Goal: Task Accomplishment & Management: Complete application form

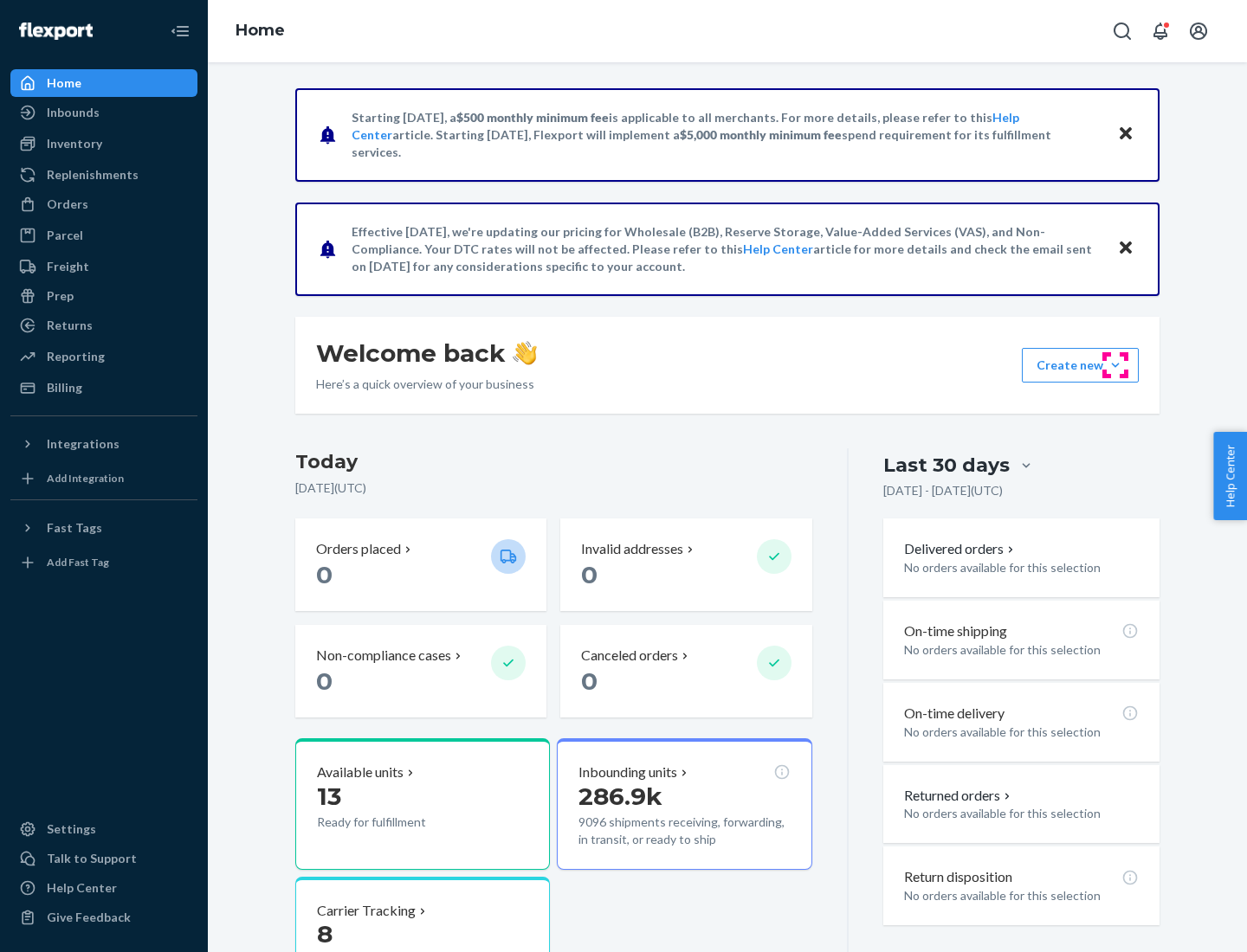
click at [1116, 365] on button "Create new Create new inbound Create new order Create new product" at bounding box center [1080, 364] width 116 height 34
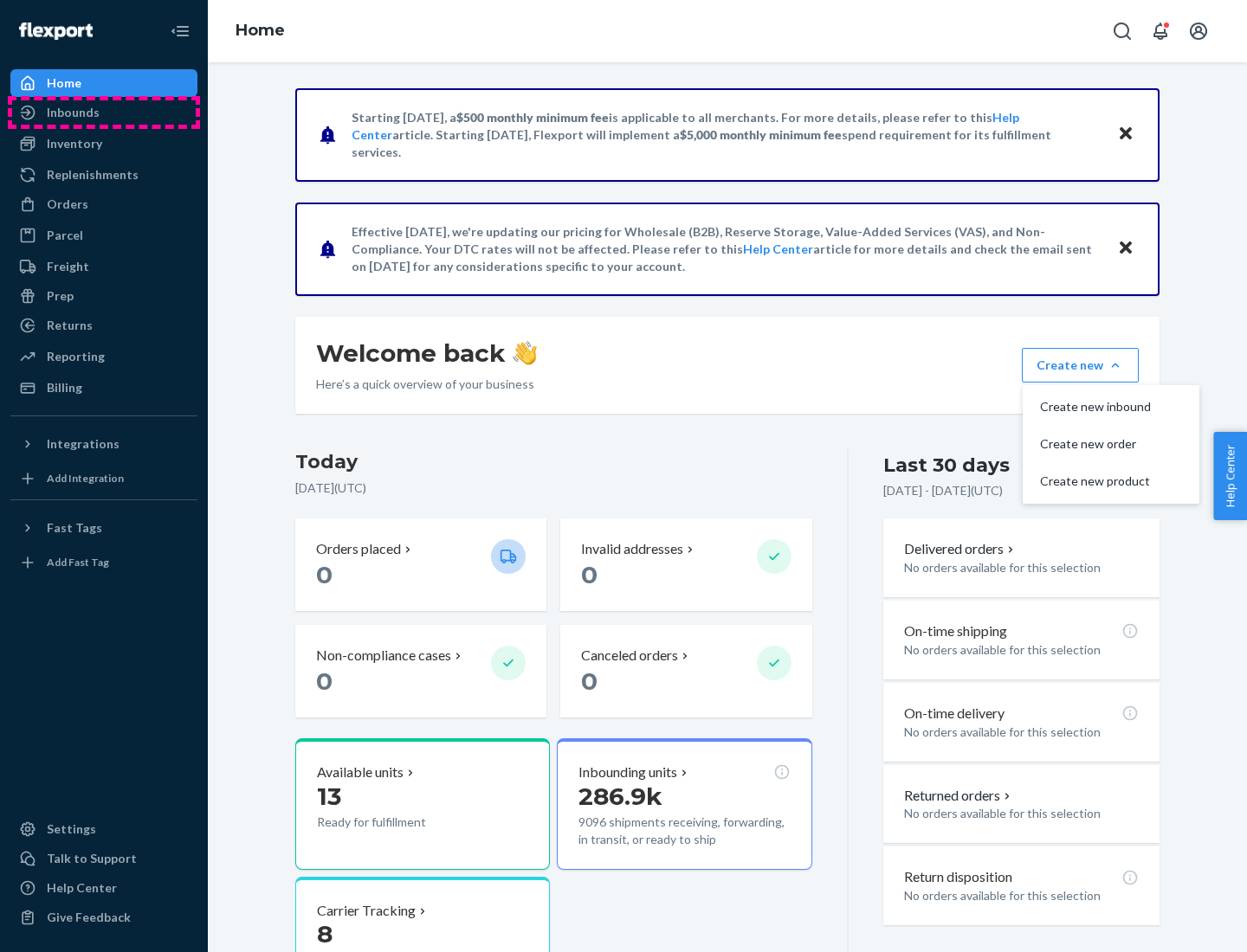
click at [104, 113] on div "Inbounds" at bounding box center [104, 112] width 184 height 24
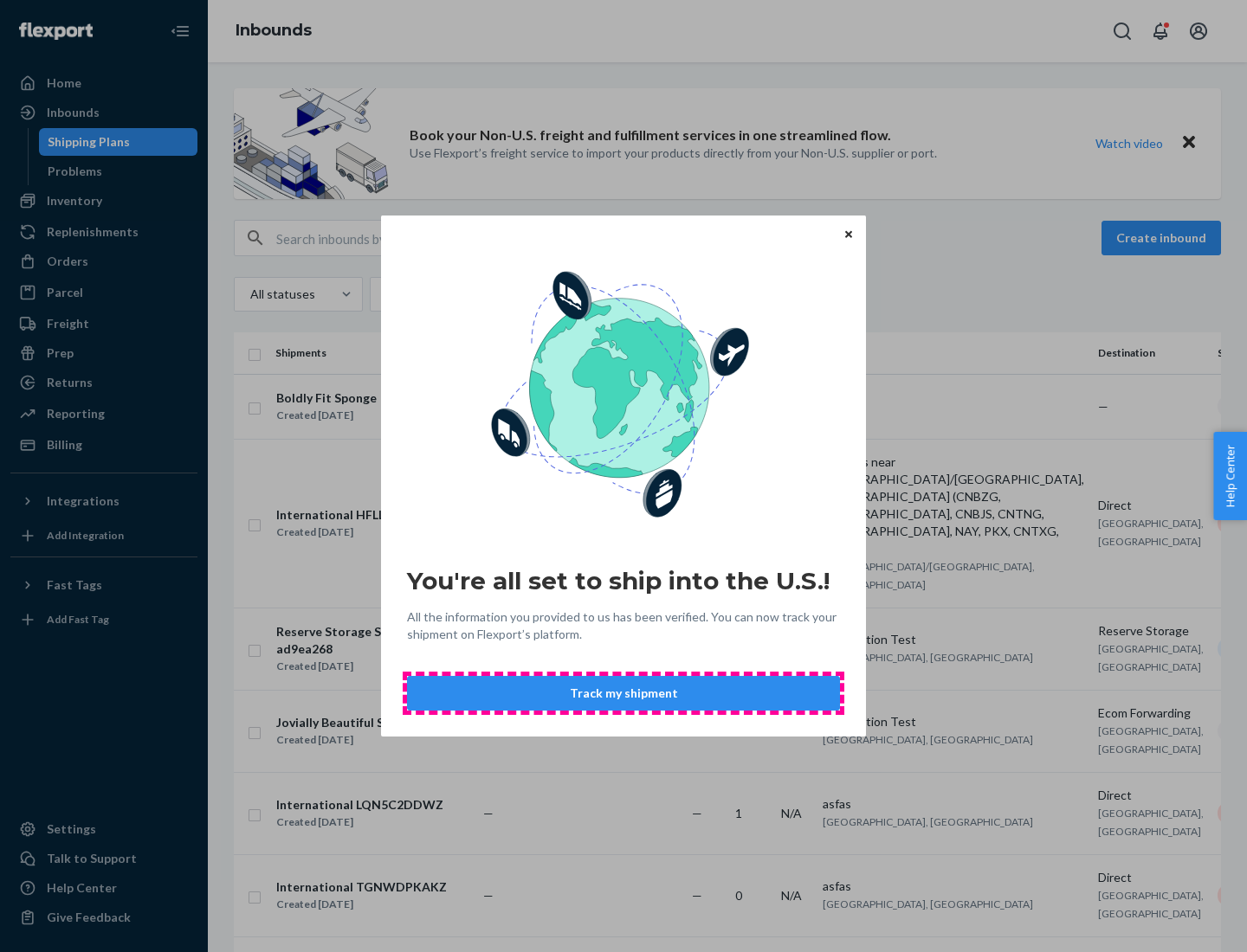
click at [623, 693] on button "Track my shipment" at bounding box center [623, 693] width 433 height 34
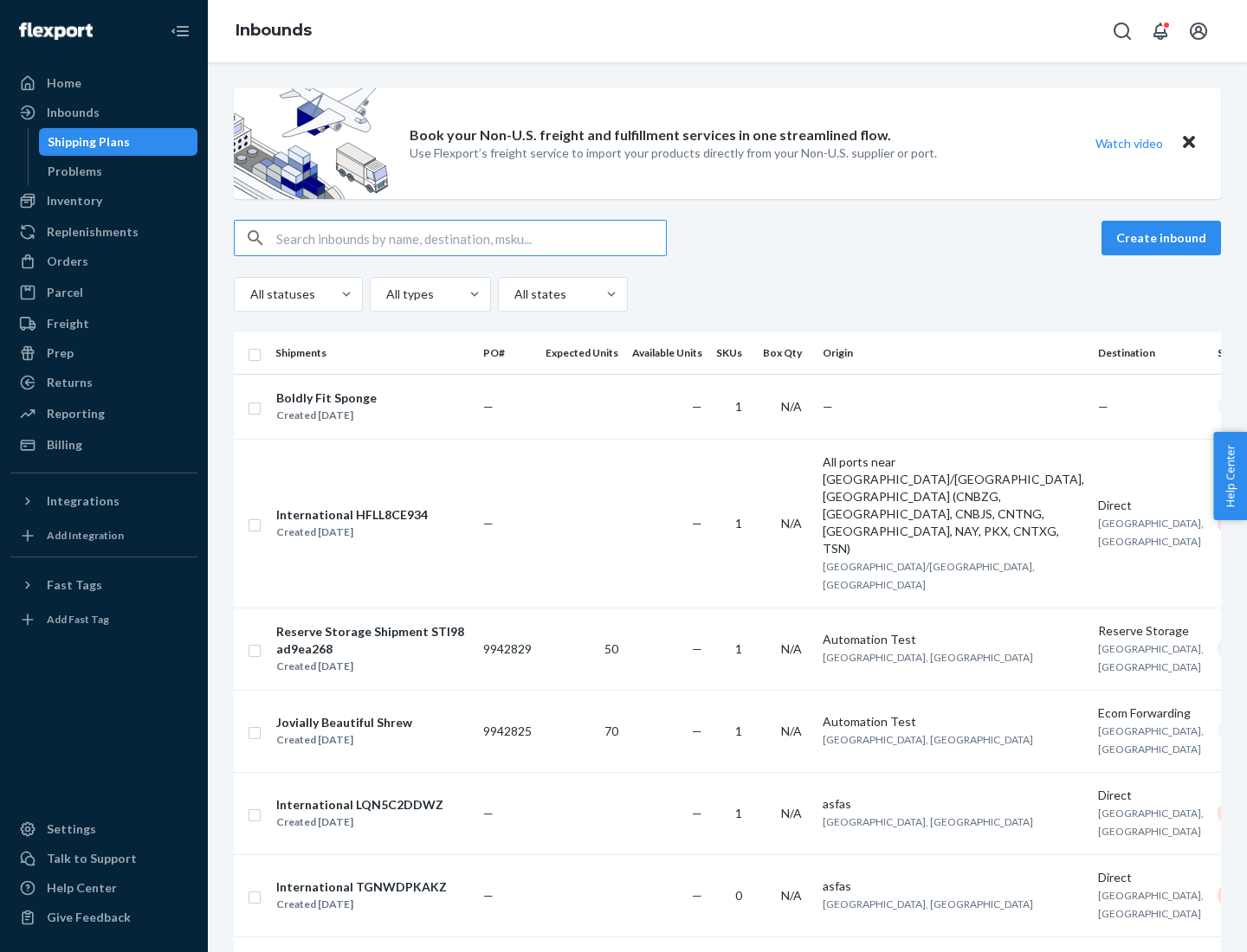
click at [1164, 238] on button "Create inbound" at bounding box center [1161, 237] width 119 height 34
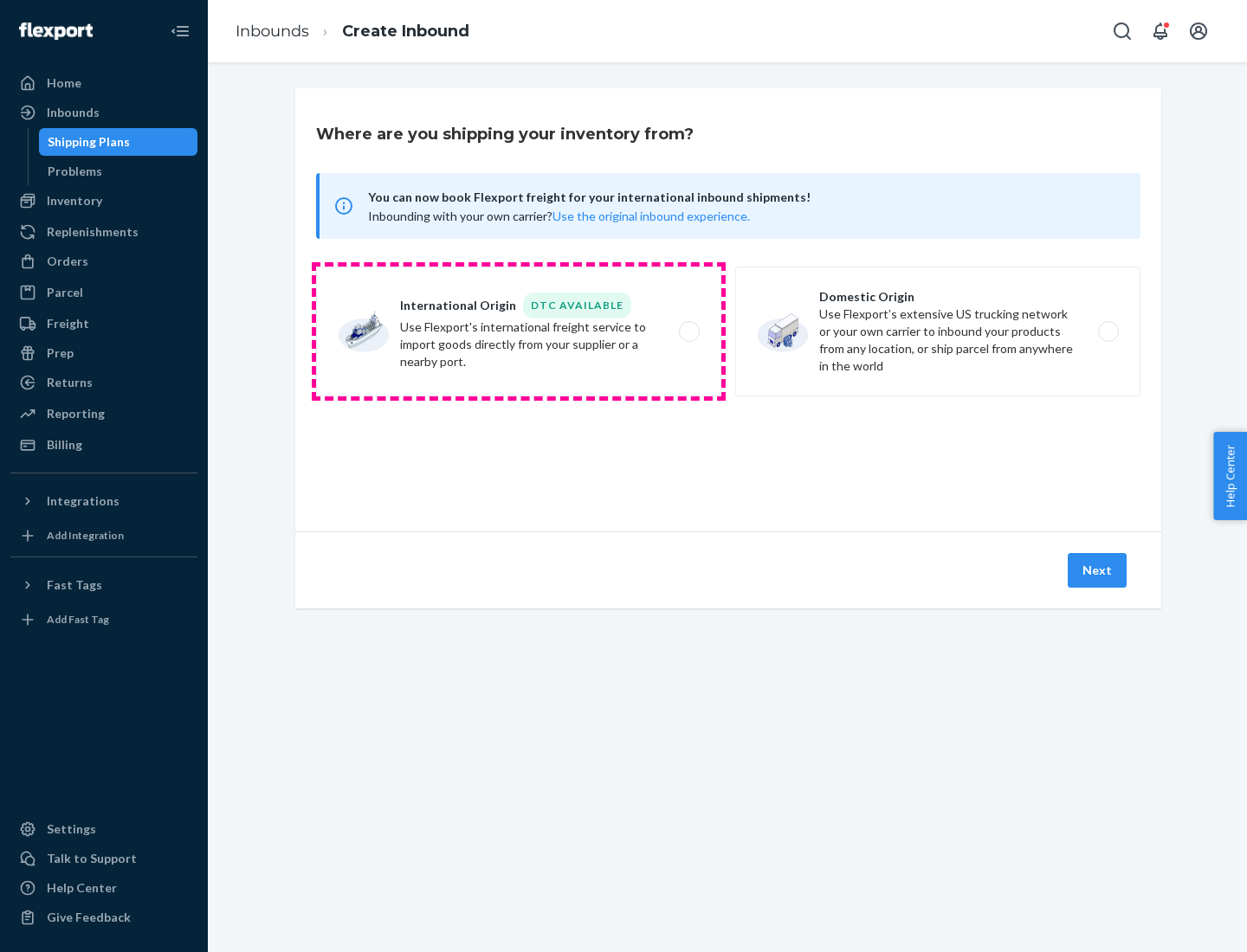
click at [519, 332] on label "International Origin DTC Available Use Flexport's international freight service…" at bounding box center [518, 331] width 405 height 130
click at [688, 332] on input "International Origin DTC Available Use Flexport's international freight service…" at bounding box center [694, 332] width 11 height 11
radio input "true"
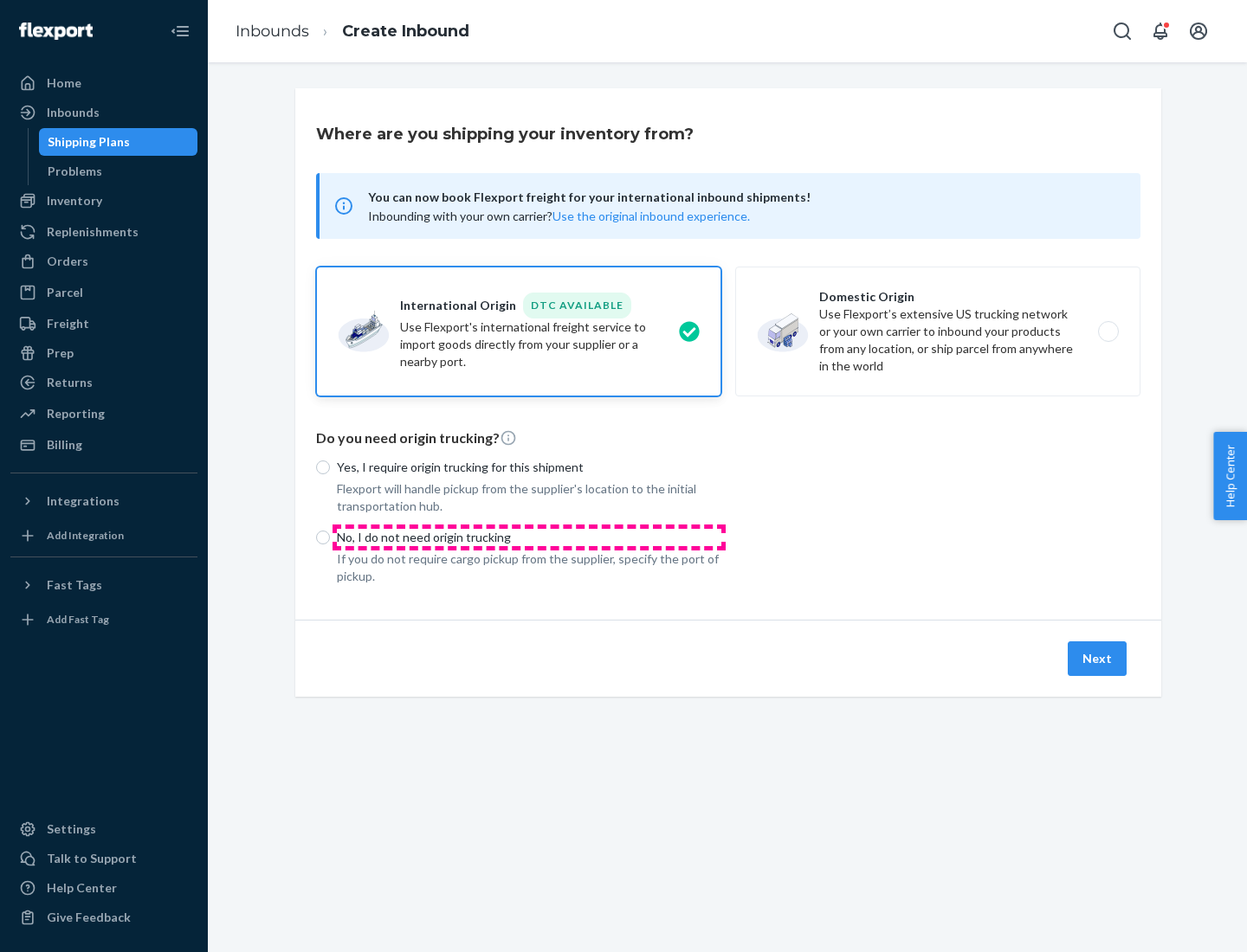
click at [529, 536] on p "No, I do not need origin trucking" at bounding box center [530, 537] width 385 height 18
click at [330, 536] on input "No, I do not need origin trucking" at bounding box center [323, 537] width 14 height 14
radio input "true"
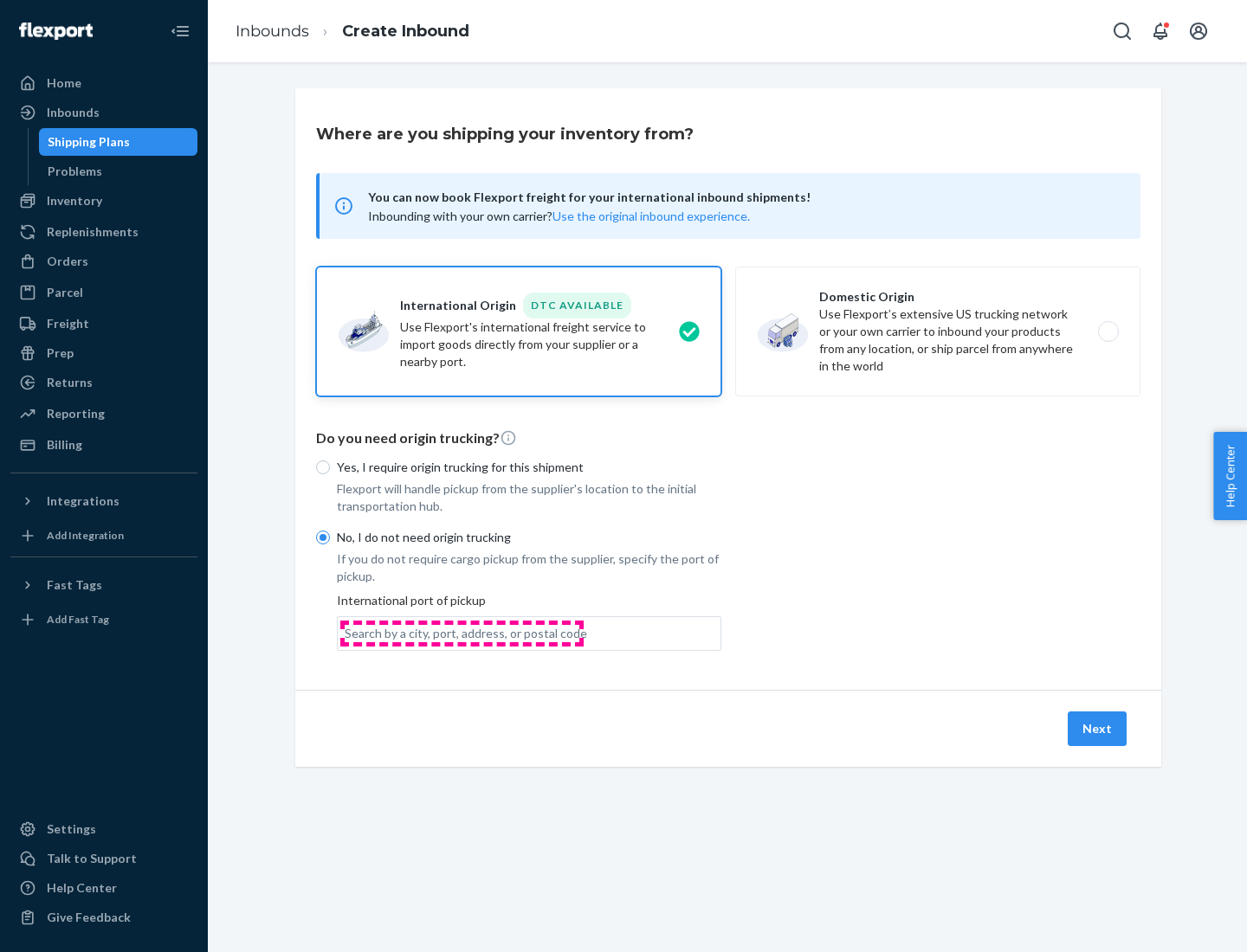
click at [462, 633] on div "Search by a city, port, address, or postal code" at bounding box center [465, 633] width 243 height 18
click at [346, 633] on input "Search by a city, port, address, or postal code" at bounding box center [345, 633] width 2 height 18
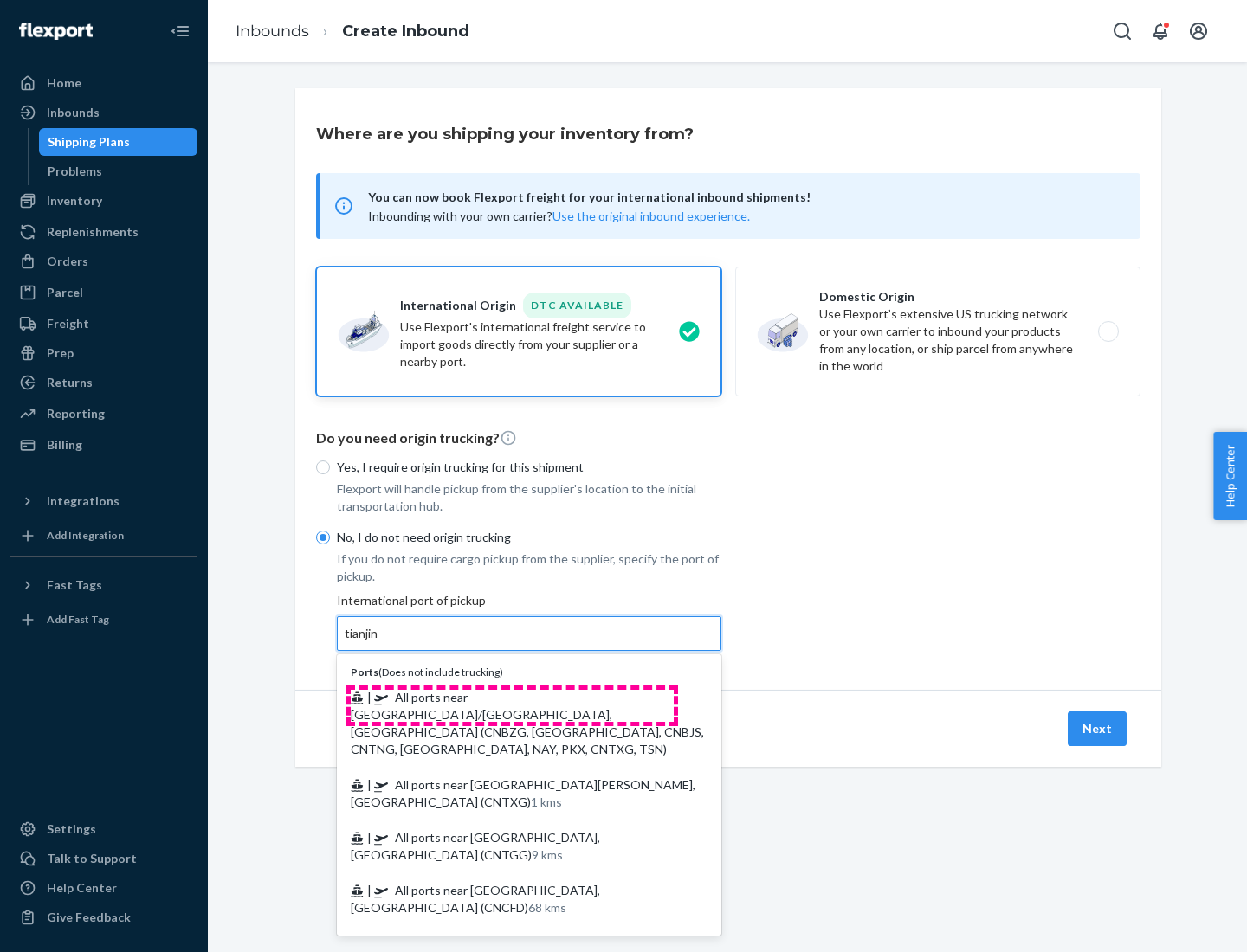
click at [512, 697] on span "| All ports near [GEOGRAPHIC_DATA]/[GEOGRAPHIC_DATA], [GEOGRAPHIC_DATA] (CNBZG,…" at bounding box center [527, 723] width 353 height 67
click at [380, 642] on input "tianjin" at bounding box center [362, 633] width 35 height 18
type input "All ports near [GEOGRAPHIC_DATA]/[GEOGRAPHIC_DATA], [GEOGRAPHIC_DATA] (CNBZG, […"
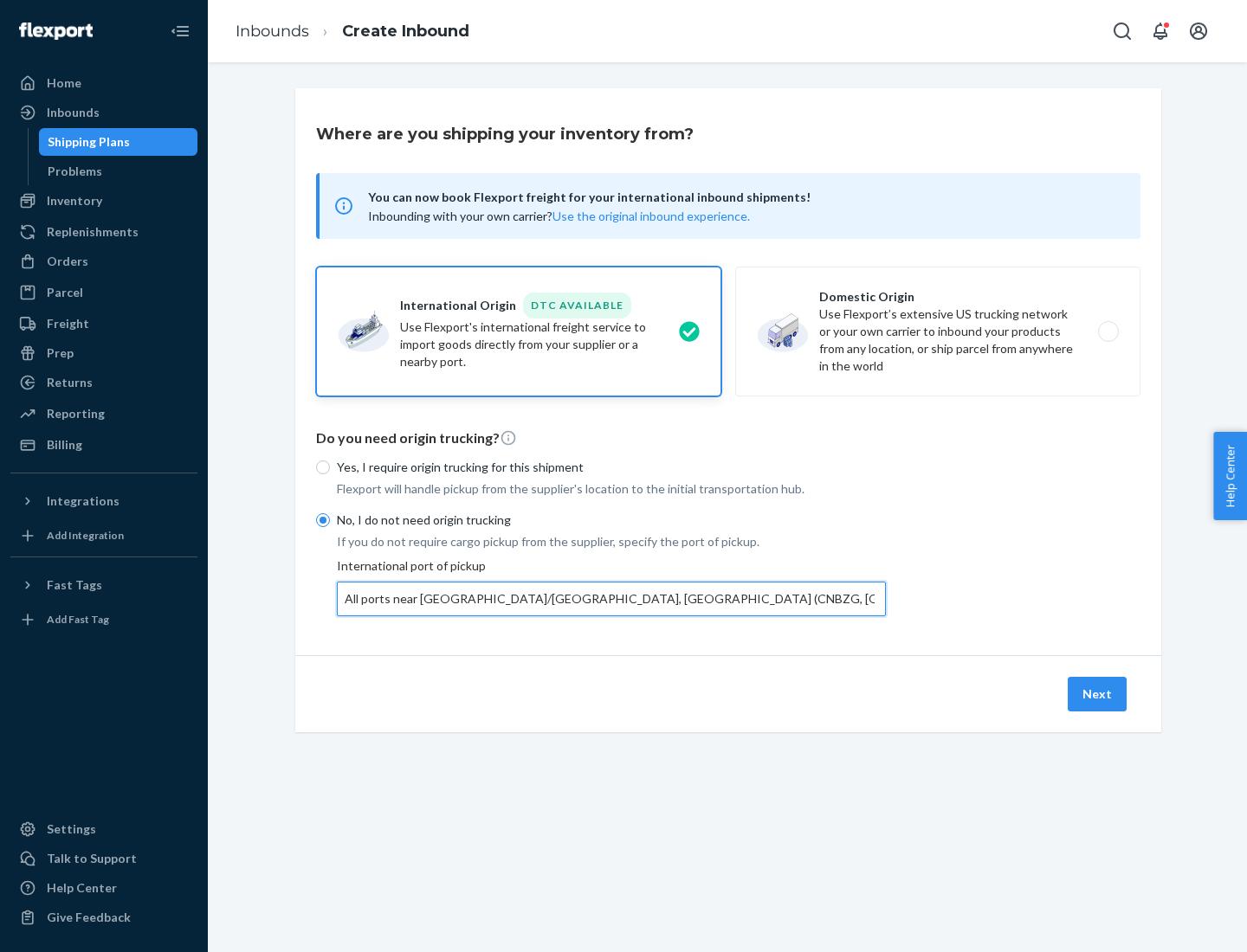
click at [1098, 693] on button "Next" at bounding box center [1097, 693] width 59 height 34
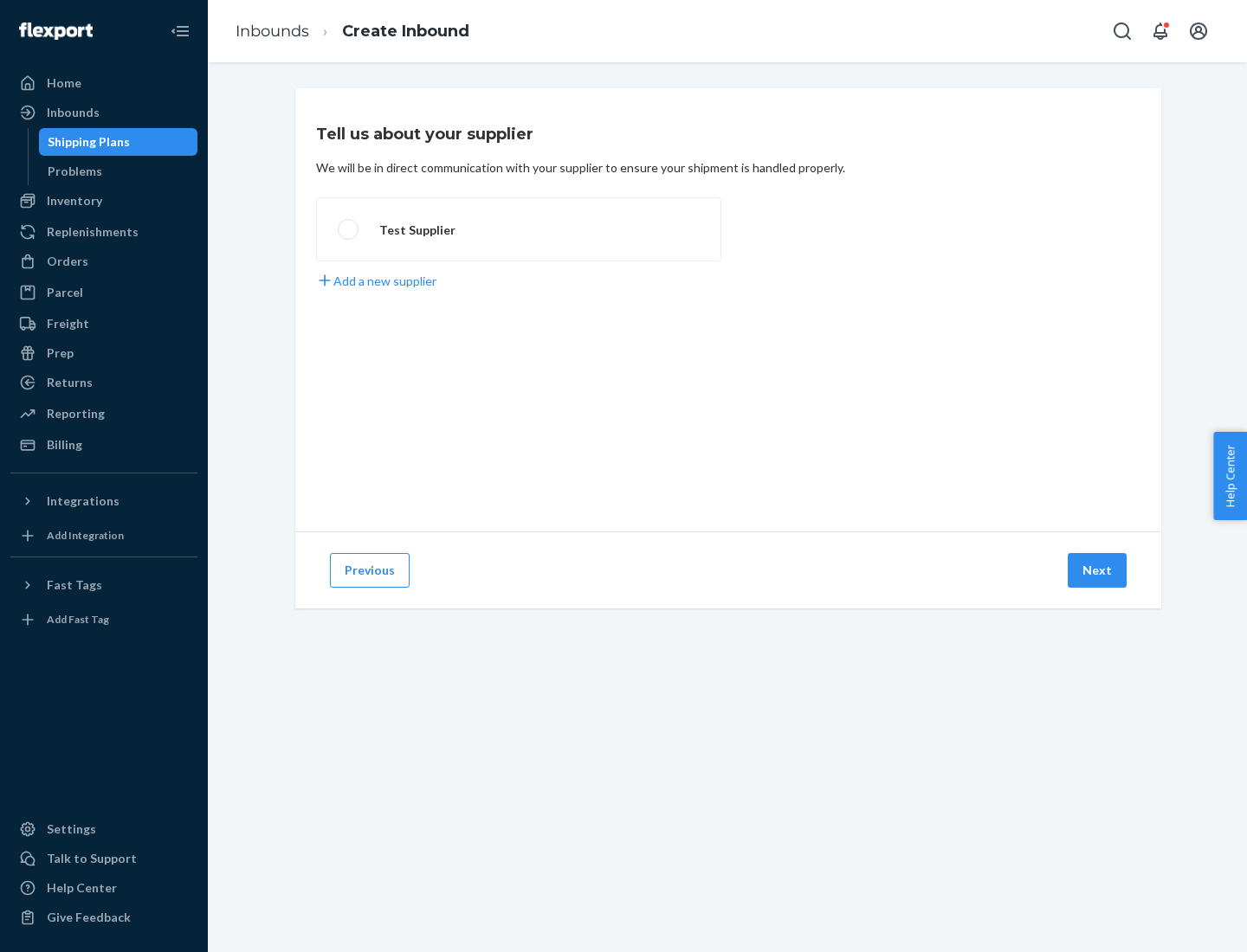
click at [519, 229] on label "Test Supplier" at bounding box center [518, 229] width 405 height 64
click at [349, 229] on input "Test Supplier" at bounding box center [343, 229] width 11 height 11
radio input "true"
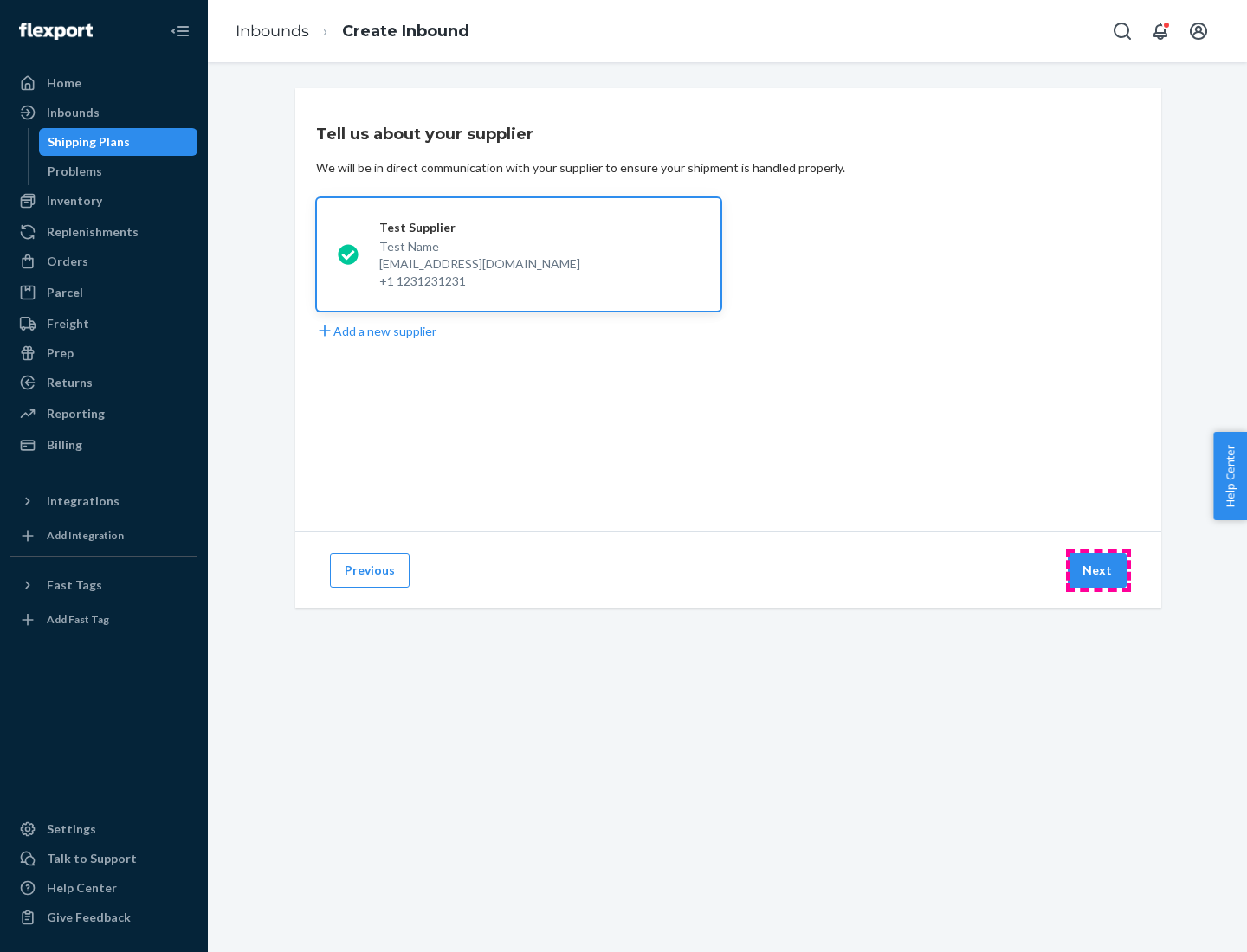
click at [1098, 571] on button "Next" at bounding box center [1097, 570] width 59 height 34
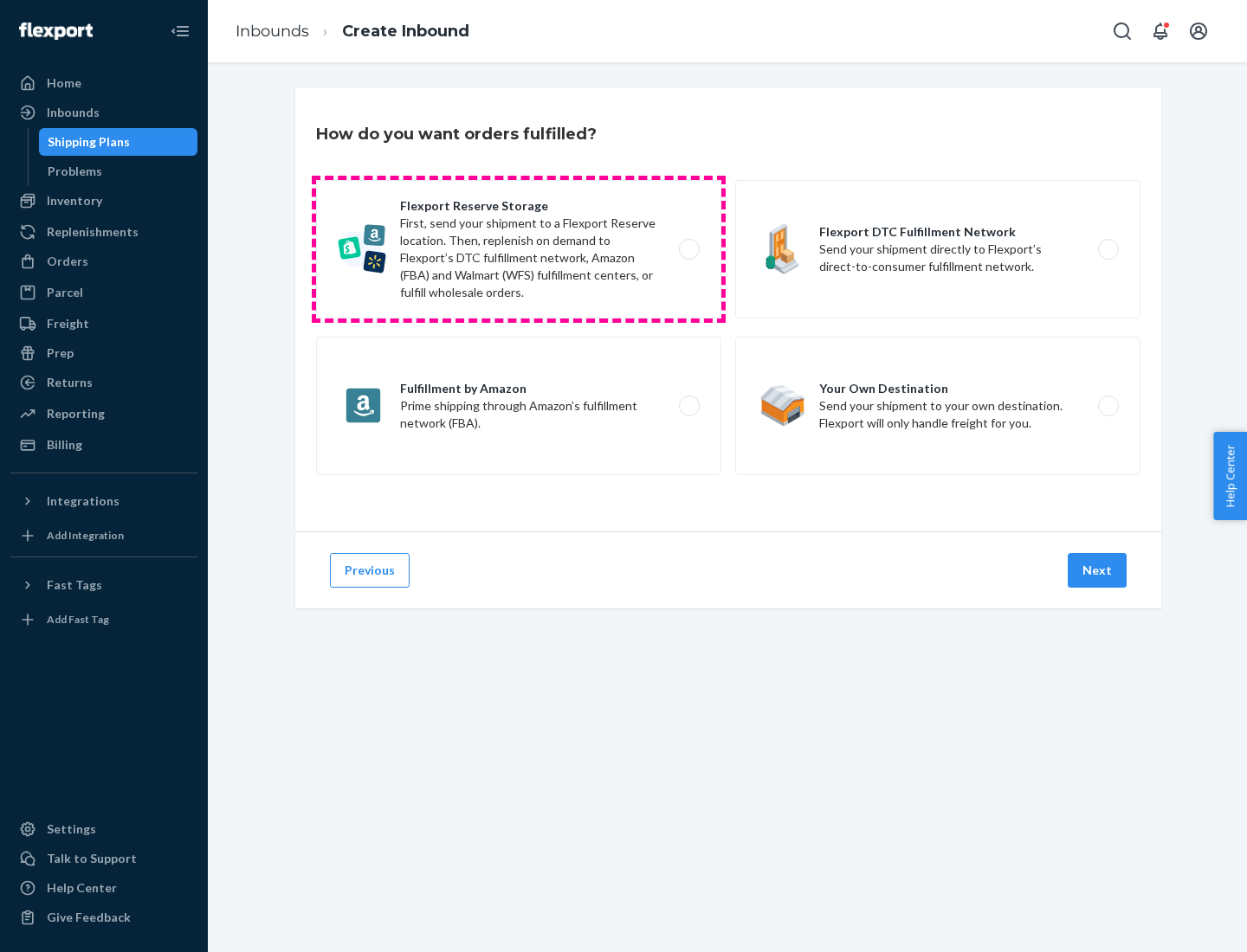
click at [519, 250] on label "Flexport Reserve Storage First, send your shipment to a Flexport Reserve locati…" at bounding box center [518, 249] width 405 height 139
click at [688, 250] on input "Flexport Reserve Storage First, send your shipment to a Flexport Reserve locati…" at bounding box center [694, 250] width 11 height 11
radio input "true"
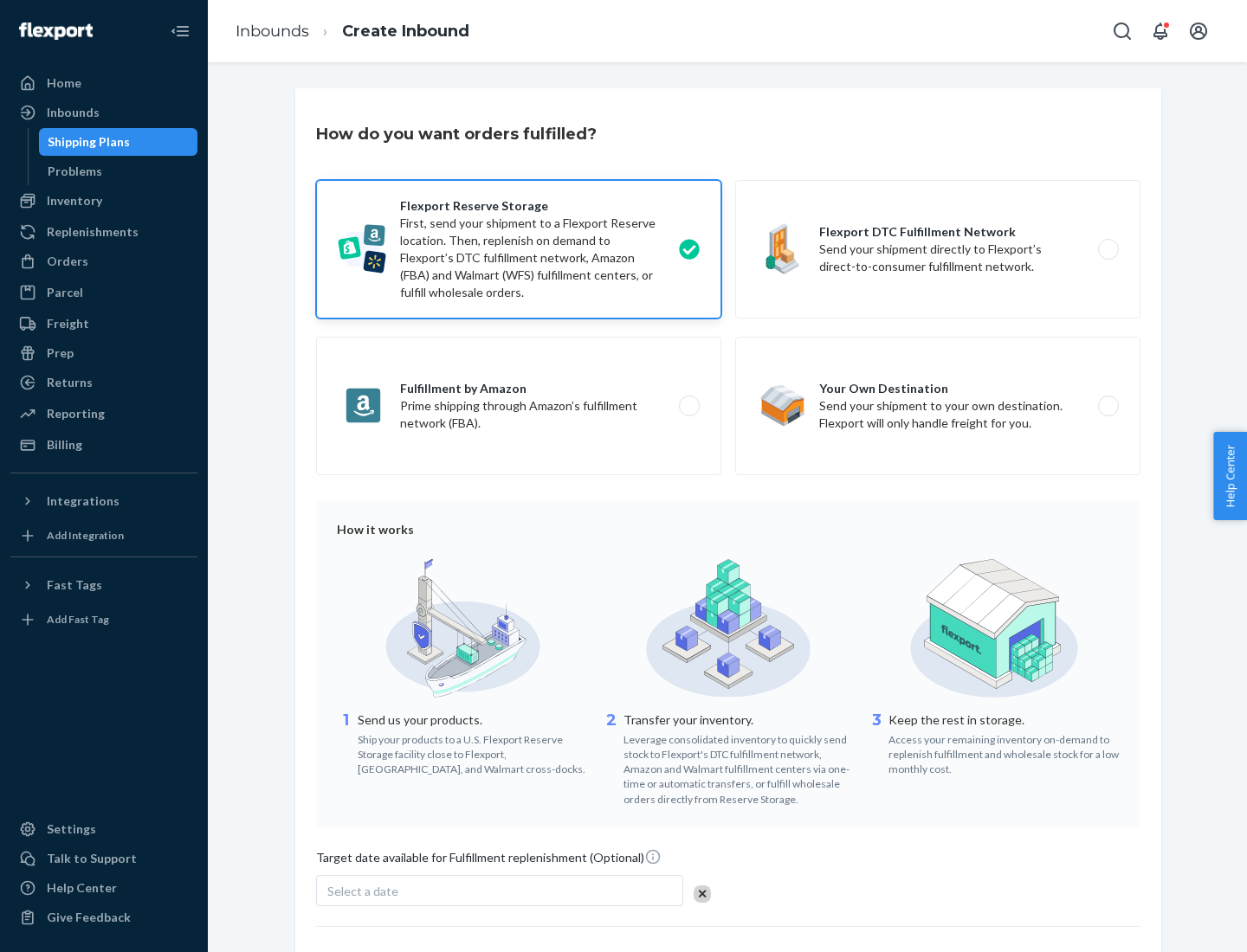
scroll to position [142, 0]
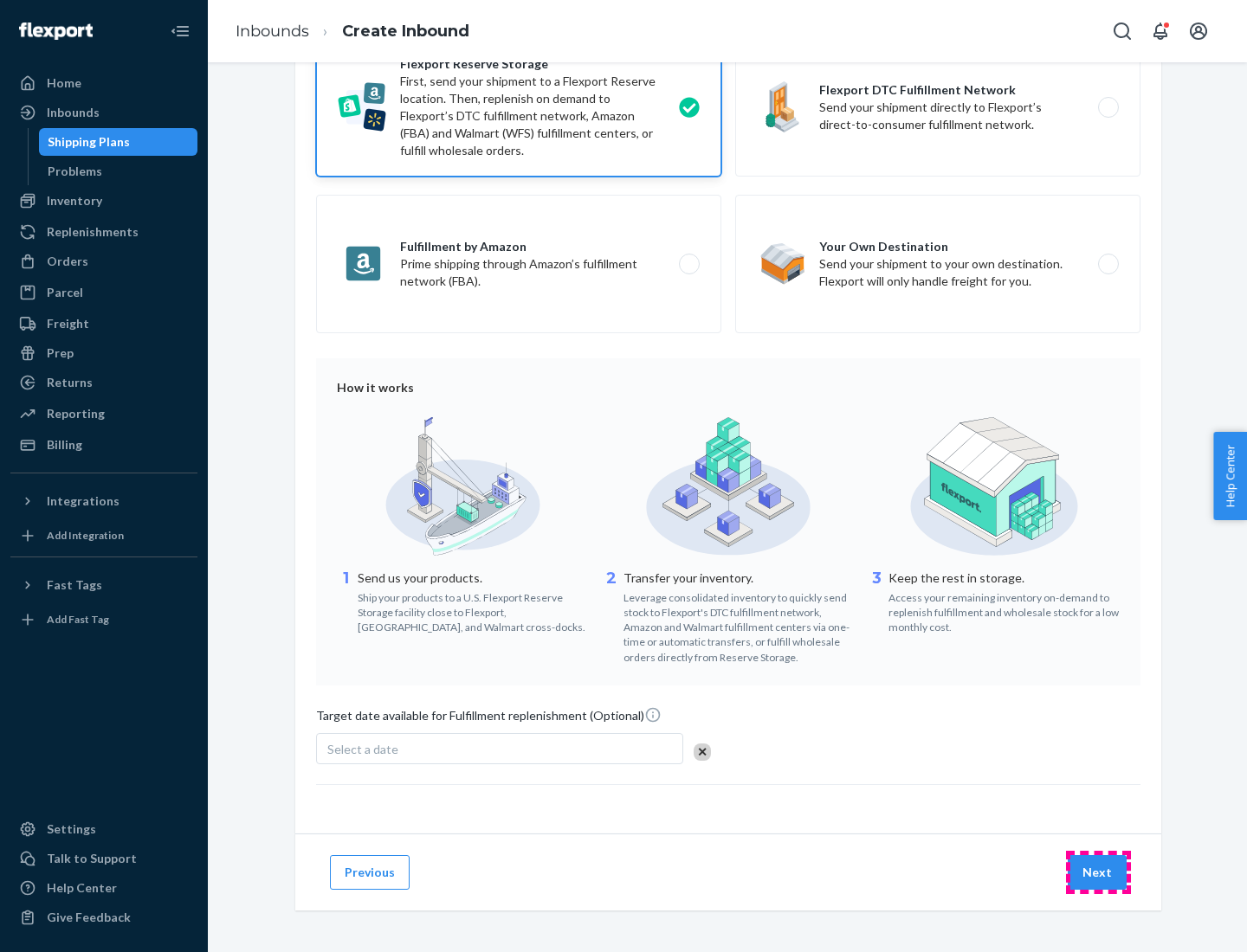
click at [1098, 872] on button "Next" at bounding box center [1097, 872] width 59 height 34
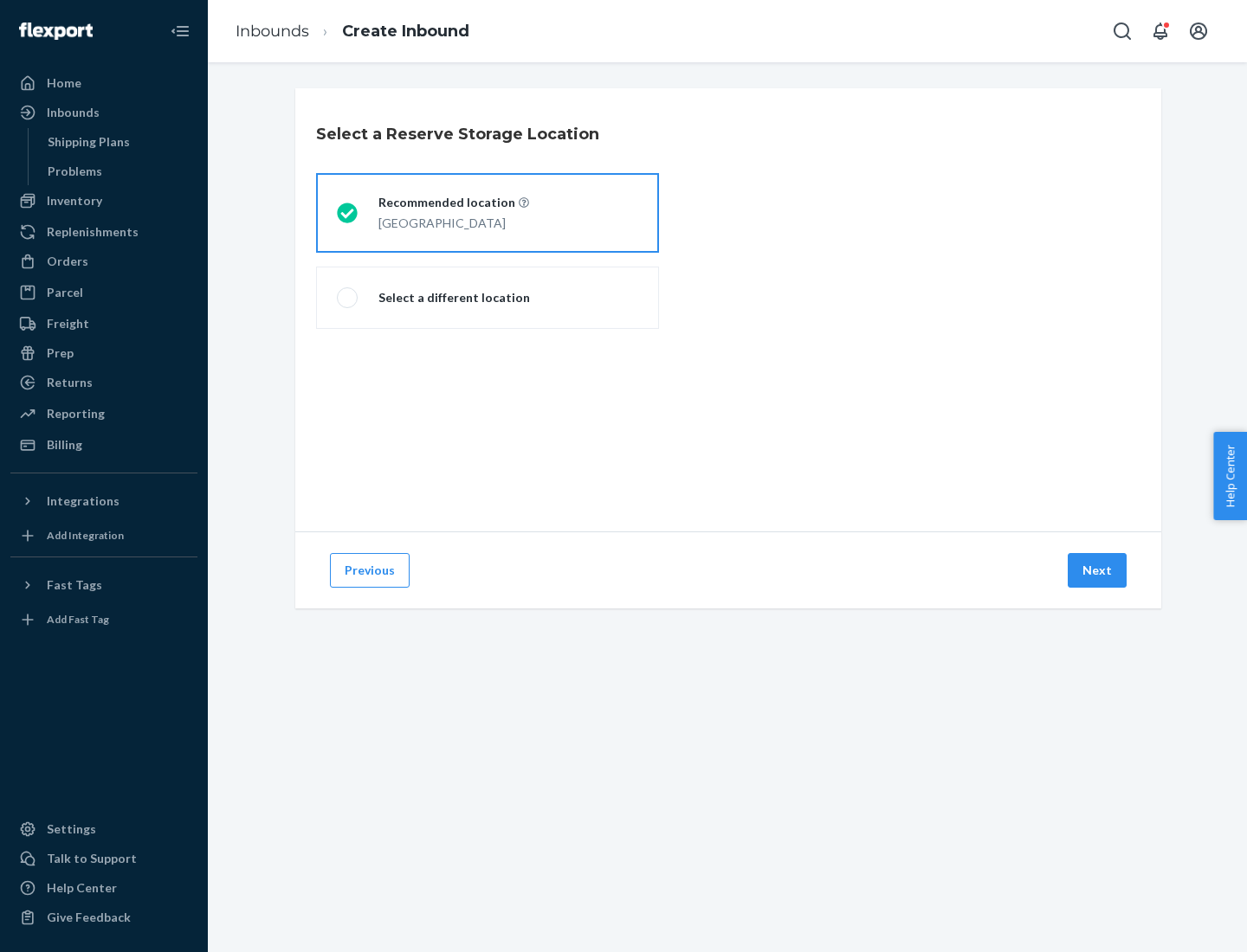
click at [487, 213] on div "[GEOGRAPHIC_DATA]" at bounding box center [454, 221] width 151 height 21
click at [348, 213] on input "Recommended location [GEOGRAPHIC_DATA]" at bounding box center [342, 213] width 11 height 11
click at [1098, 571] on button "Next" at bounding box center [1097, 570] width 59 height 34
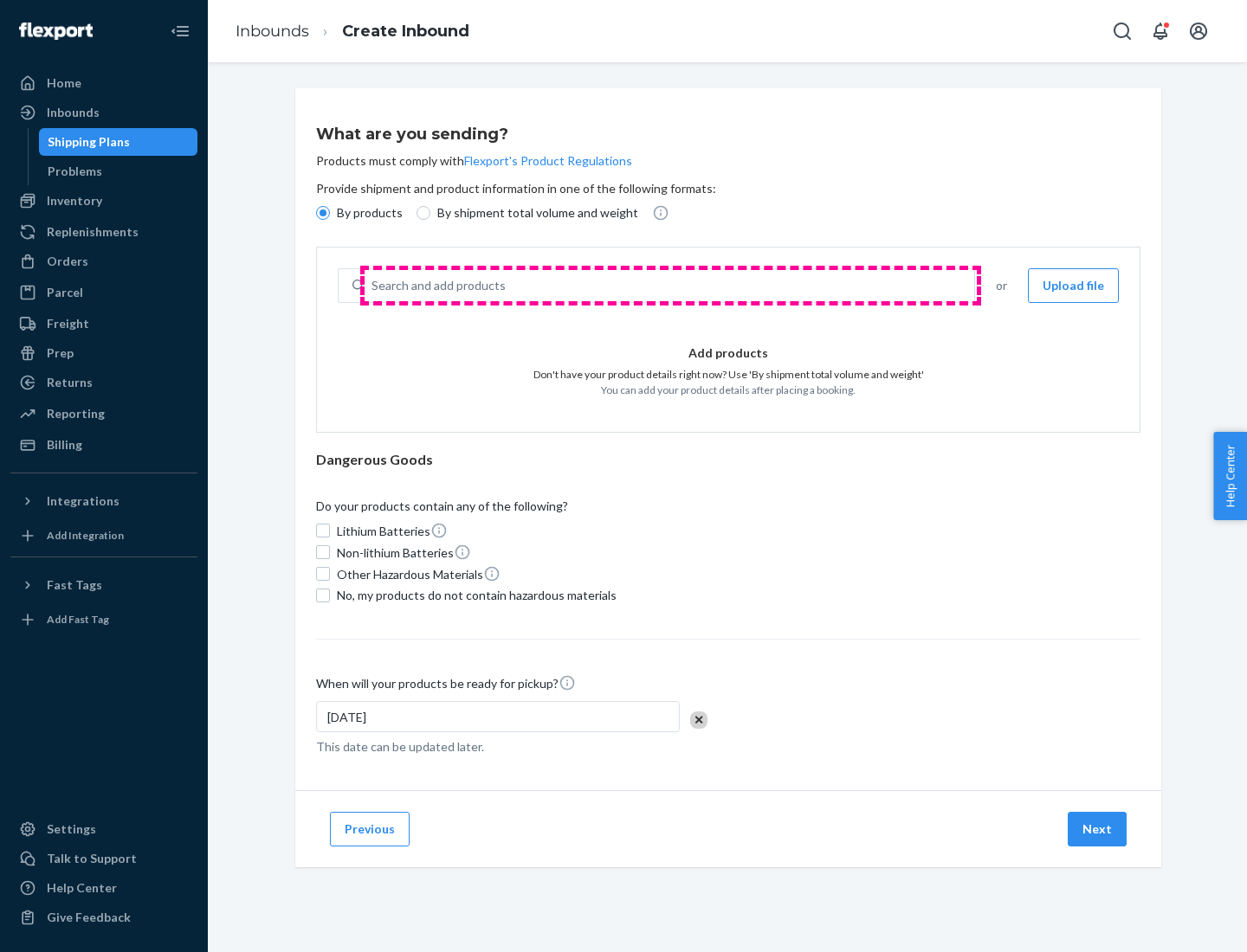
click at [670, 286] on div "Search and add products" at bounding box center [669, 285] width 610 height 31
click at [373, 286] on input "Search and add products" at bounding box center [372, 286] width 2 height 18
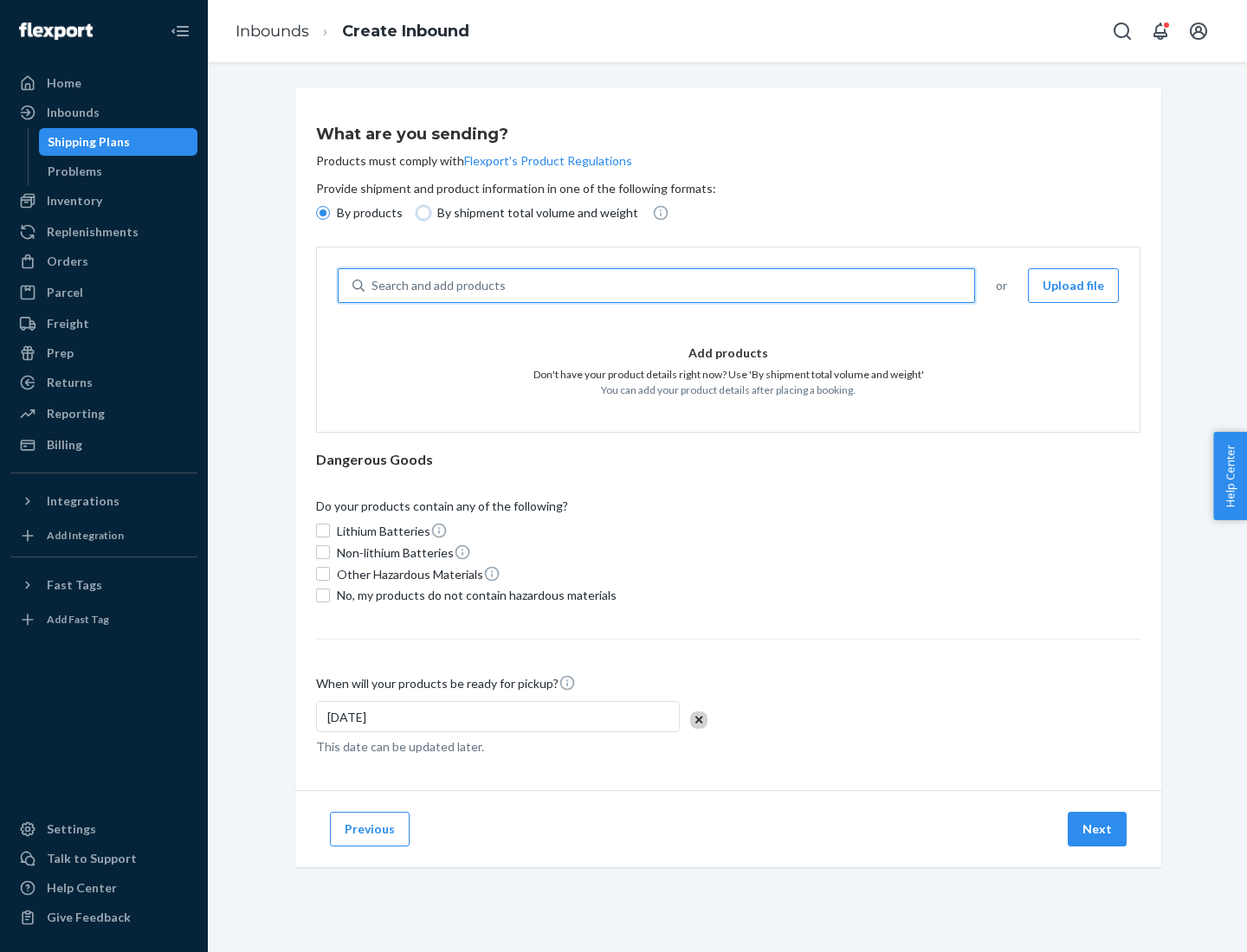
click at [421, 213] on input "By shipment total volume and weight" at bounding box center [424, 214] width 14 height 14
radio input "true"
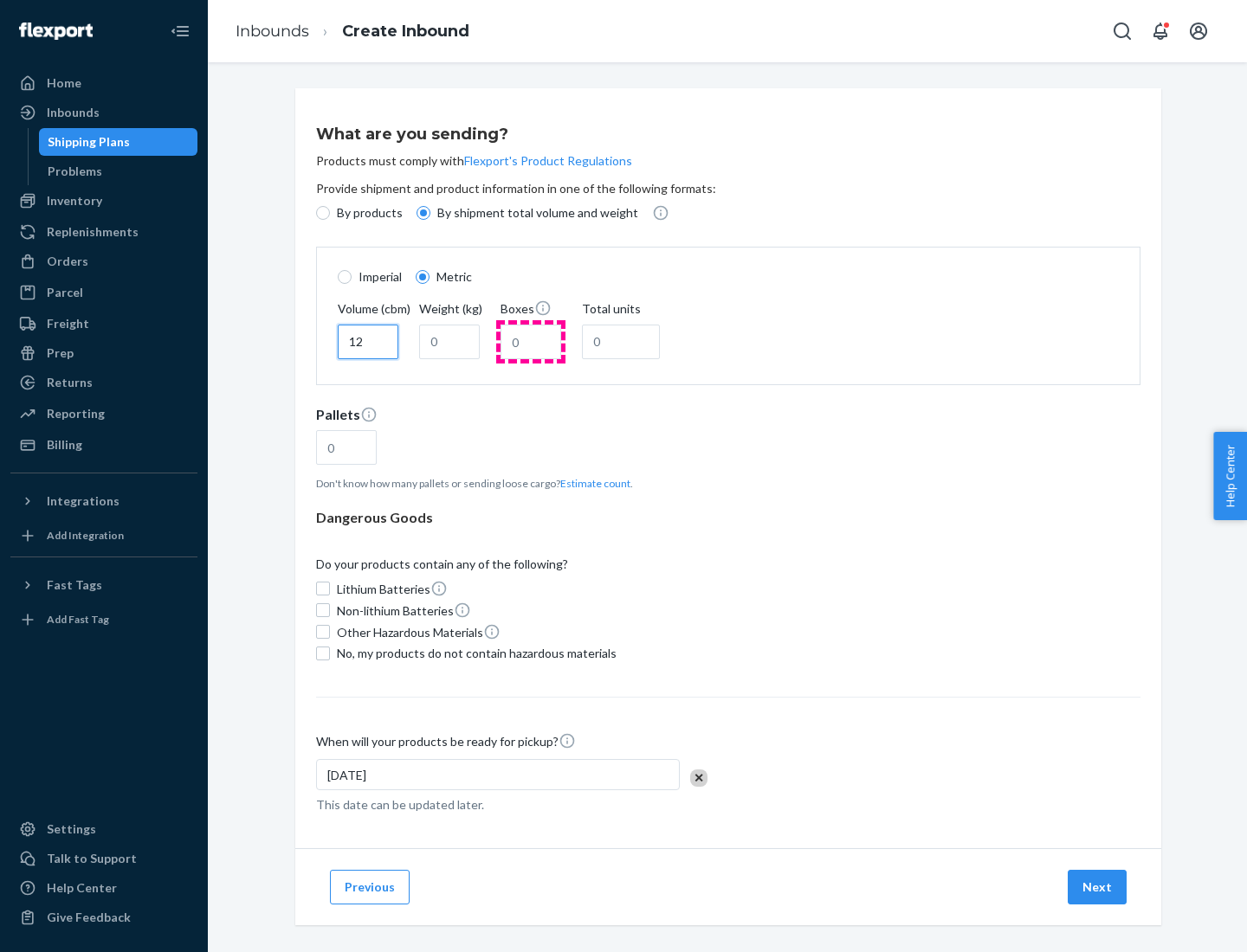
type input "12"
type input "22"
type input "222"
type input "121"
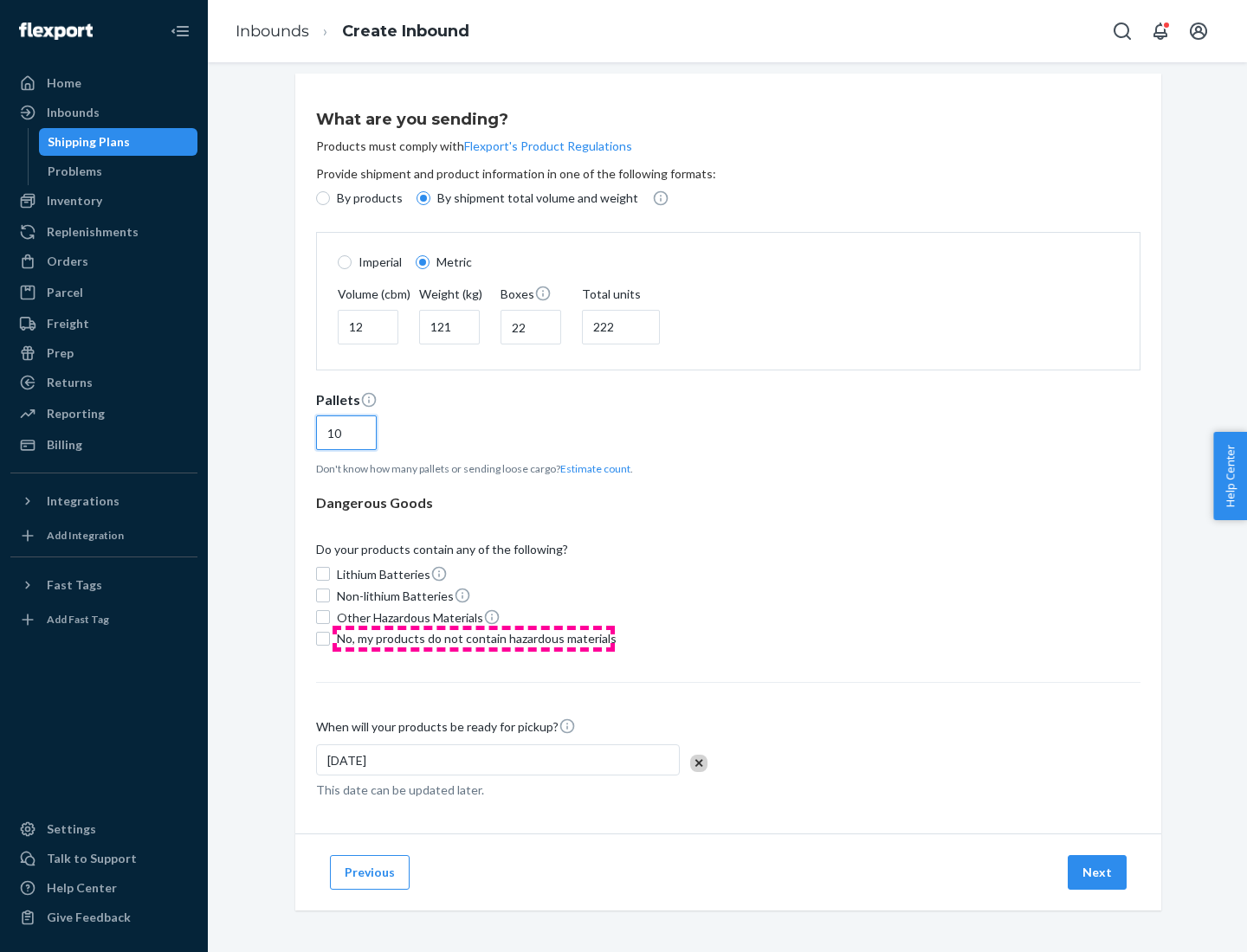
type input "10"
click at [474, 638] on span "No, my products do not contain hazardous materials" at bounding box center [477, 639] width 280 height 18
click at [330, 638] on input "No, my products do not contain hazardous materials" at bounding box center [323, 639] width 14 height 14
checkbox input "true"
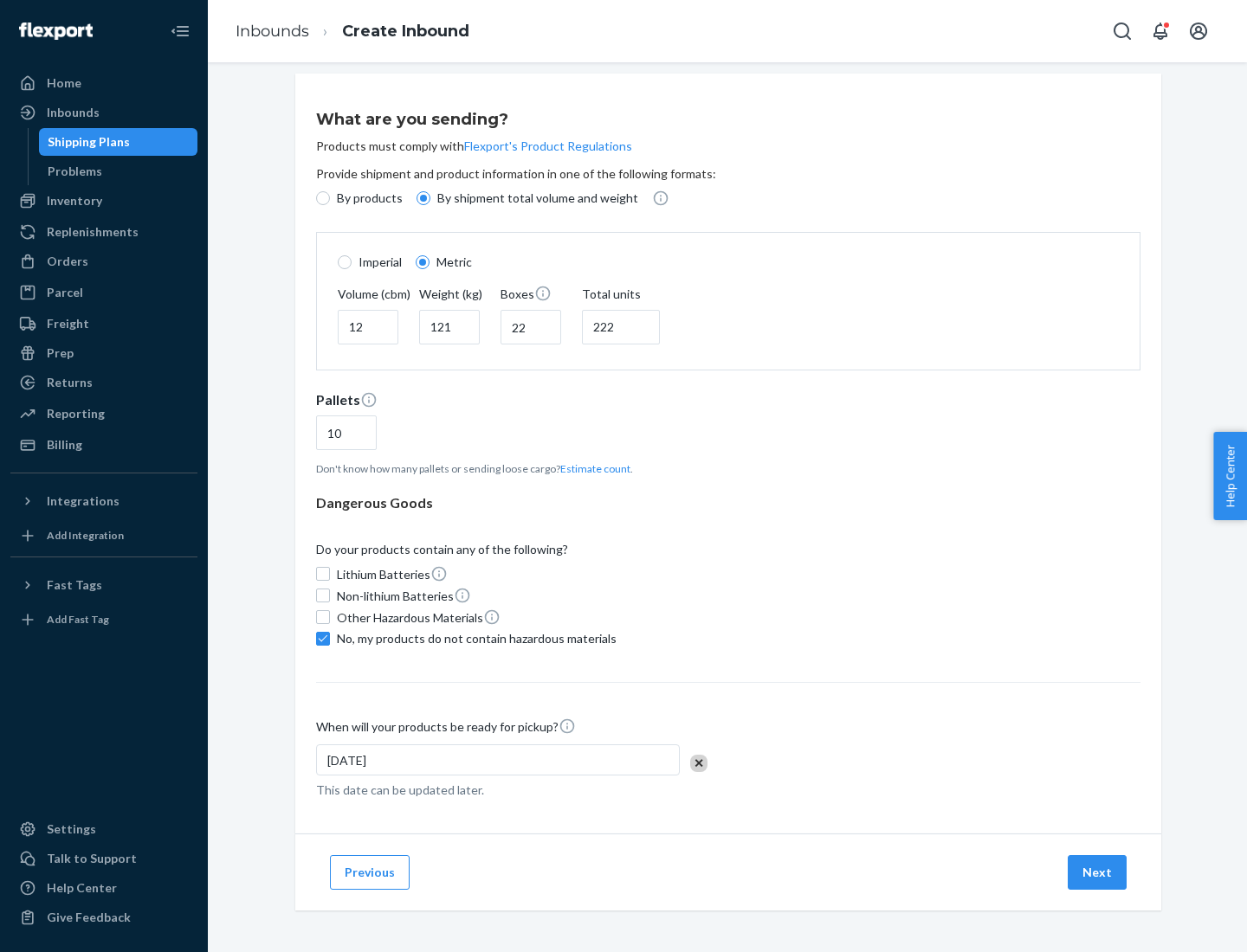
click at [1098, 872] on button "Next" at bounding box center [1097, 872] width 59 height 34
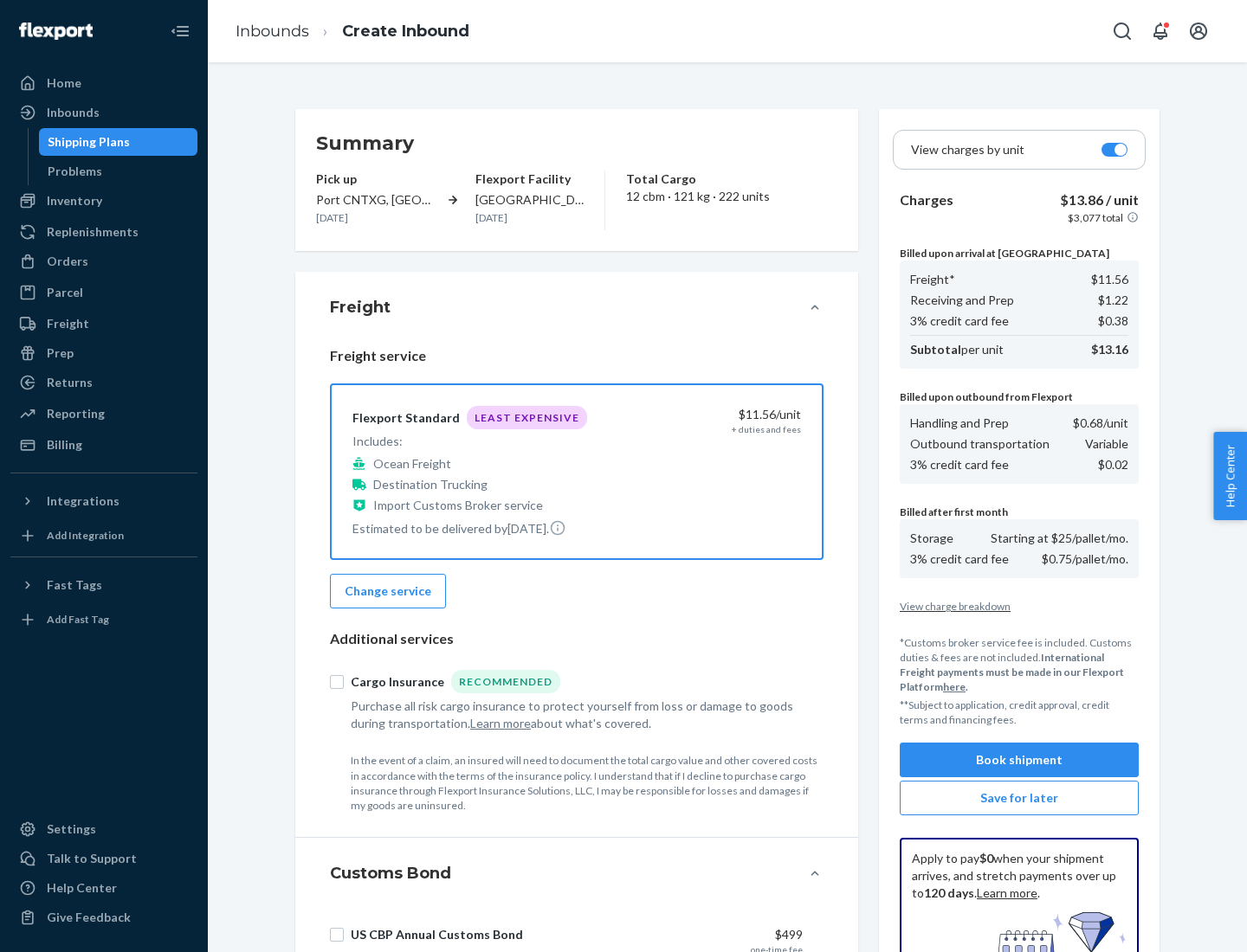
scroll to position [252, 0]
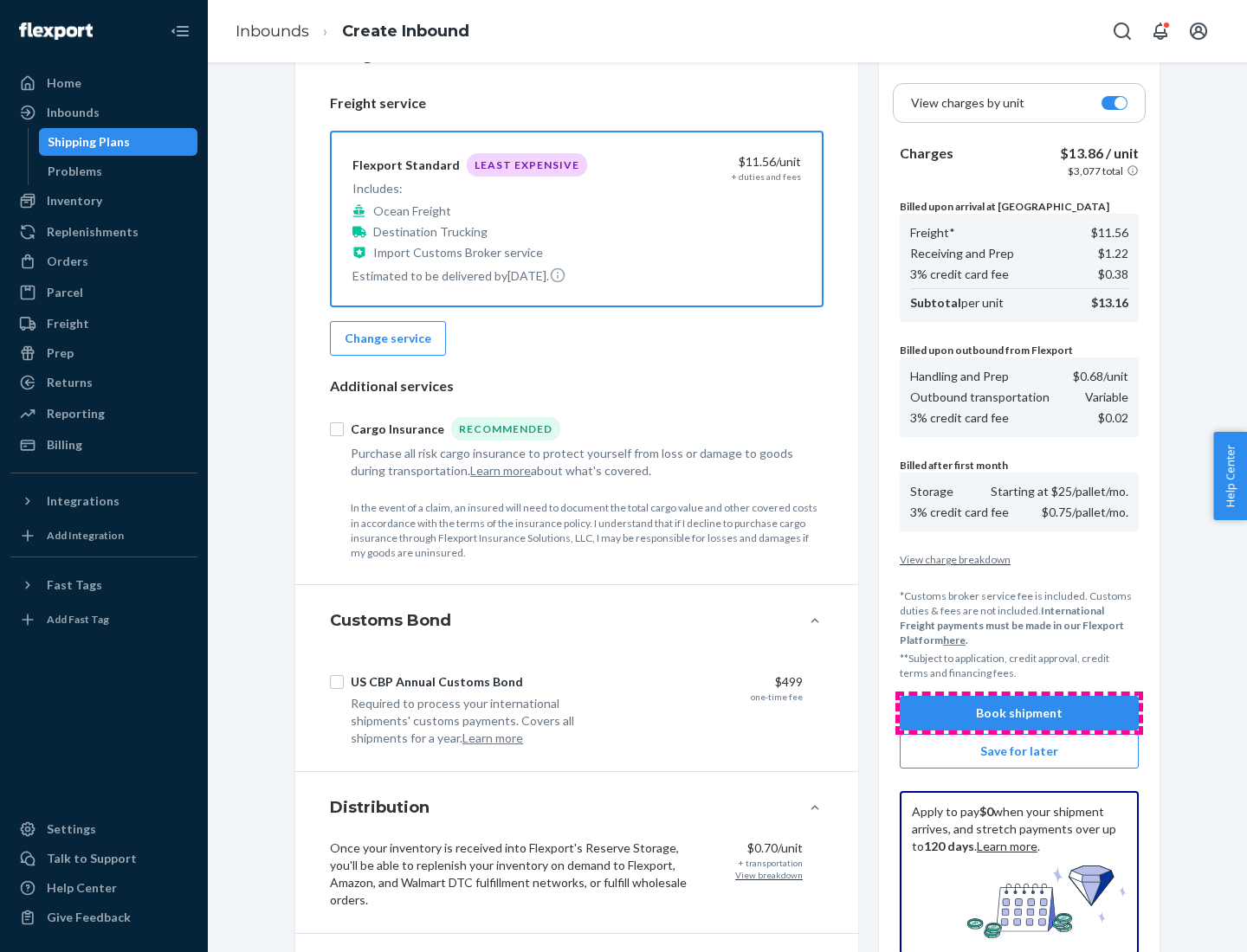
click at [1019, 713] on button "Book shipment" at bounding box center [1018, 713] width 239 height 34
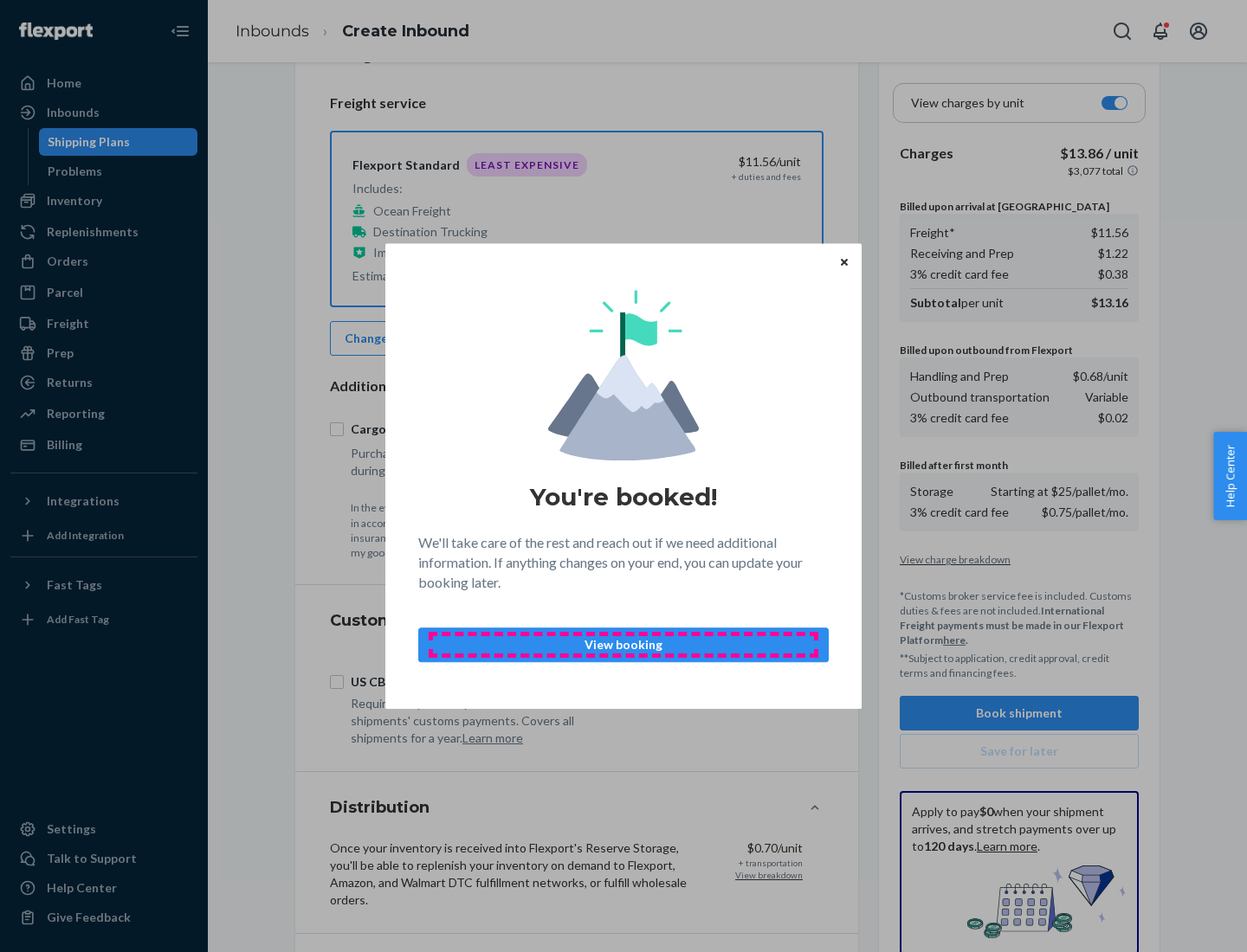
click at [623, 644] on p "View booking" at bounding box center [624, 645] width 381 height 18
